Goal: Task Accomplishment & Management: Use online tool/utility

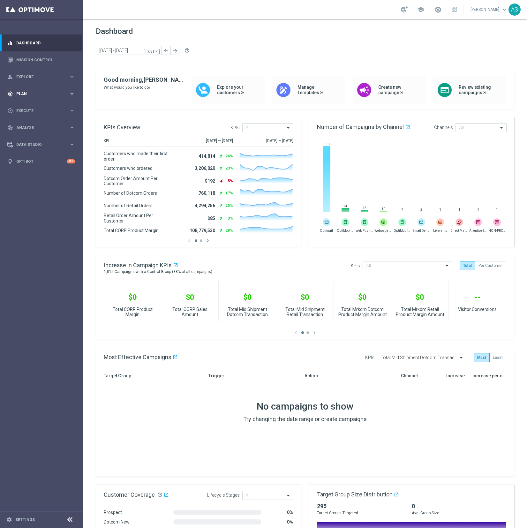
click at [33, 96] on div "gps_fixed Plan" at bounding box center [38, 94] width 62 height 6
click at [31, 155] on div "play_circle_outline Execute keyboard_arrow_right" at bounding box center [41, 158] width 82 height 17
click at [31, 125] on link "Campaign Builder" at bounding box center [42, 123] width 50 height 5
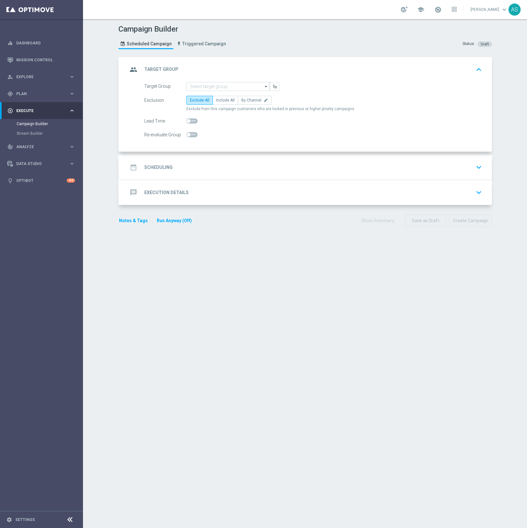
click at [214, 190] on div "message Execution Details keyboard_arrow_down" at bounding box center [306, 193] width 357 height 12
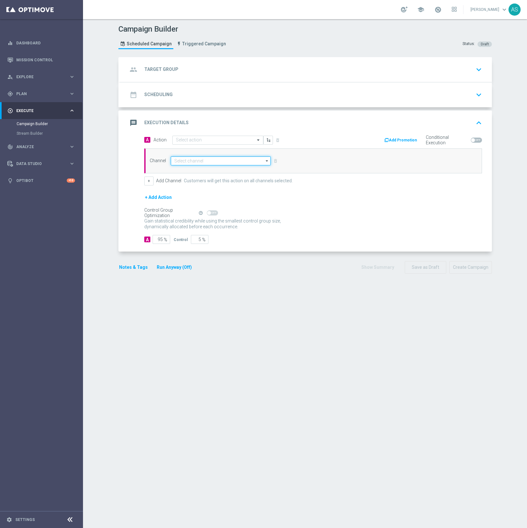
click at [197, 162] on input at bounding box center [221, 161] width 100 height 9
click at [197, 173] on div "Adobe SFTP Prod" at bounding box center [189, 171] width 30 height 6
type input "Adobe SFTP Prod"
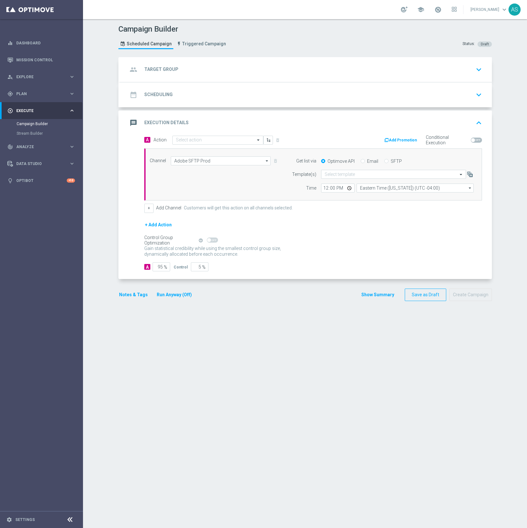
click at [363, 162] on input "Email" at bounding box center [363, 162] width 4 height 4
radio input "true"
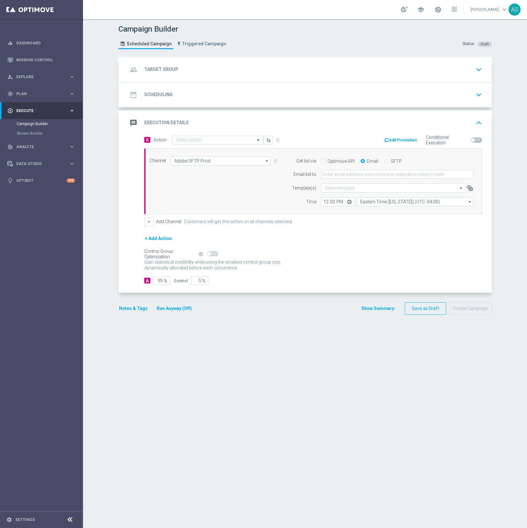
click at [384, 161] on div "Optimove API Email SFTP" at bounding box center [398, 161] width 162 height 6
click at [385, 161] on input "SFTP" at bounding box center [387, 162] width 4 height 4
radio input "true"
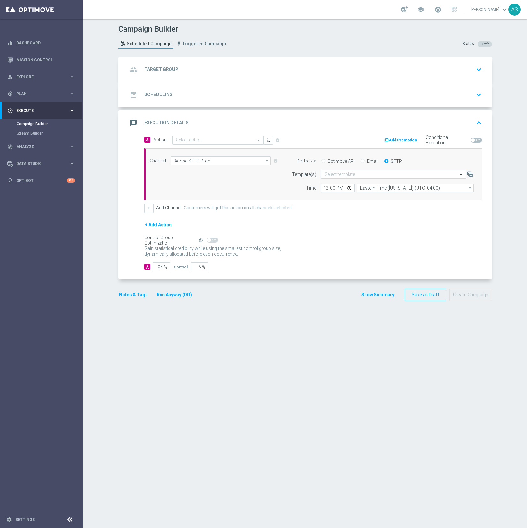
click at [323, 161] on input "Optimove API" at bounding box center [323, 162] width 4 height 4
radio input "true"
click at [387, 161] on input "SFTP" at bounding box center [387, 162] width 4 height 4
radio input "true"
click at [322, 161] on input "Optimove API" at bounding box center [323, 162] width 4 height 4
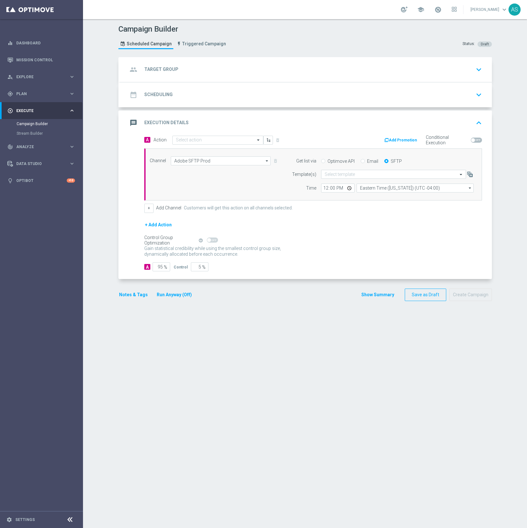
radio input "true"
click at [162, 226] on button "+ Add Action" at bounding box center [158, 225] width 28 height 8
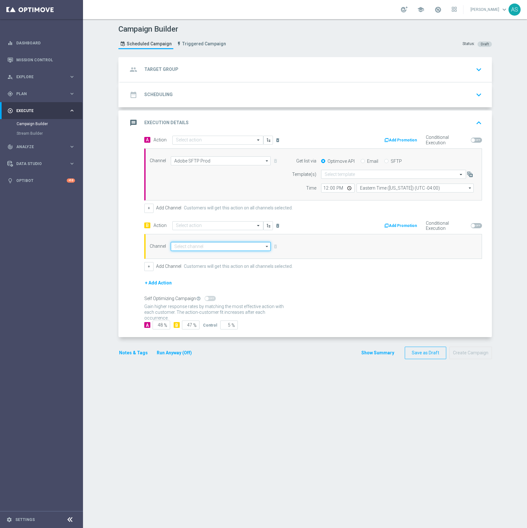
click at [203, 248] on input at bounding box center [221, 246] width 100 height 9
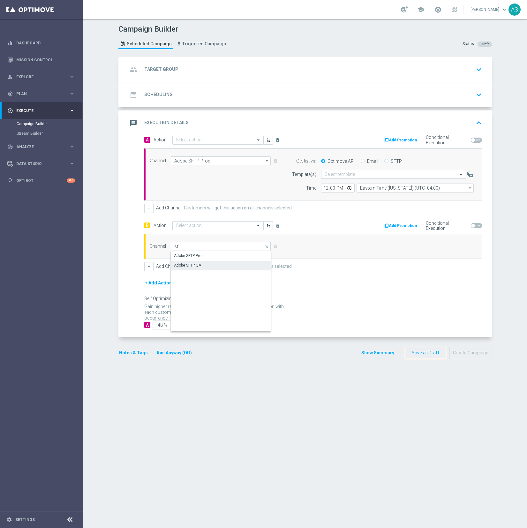
click at [197, 264] on div "Adobe SFTP QA" at bounding box center [187, 266] width 27 height 6
type input "Adobe SFTP QA"
